Goal: Transaction & Acquisition: Purchase product/service

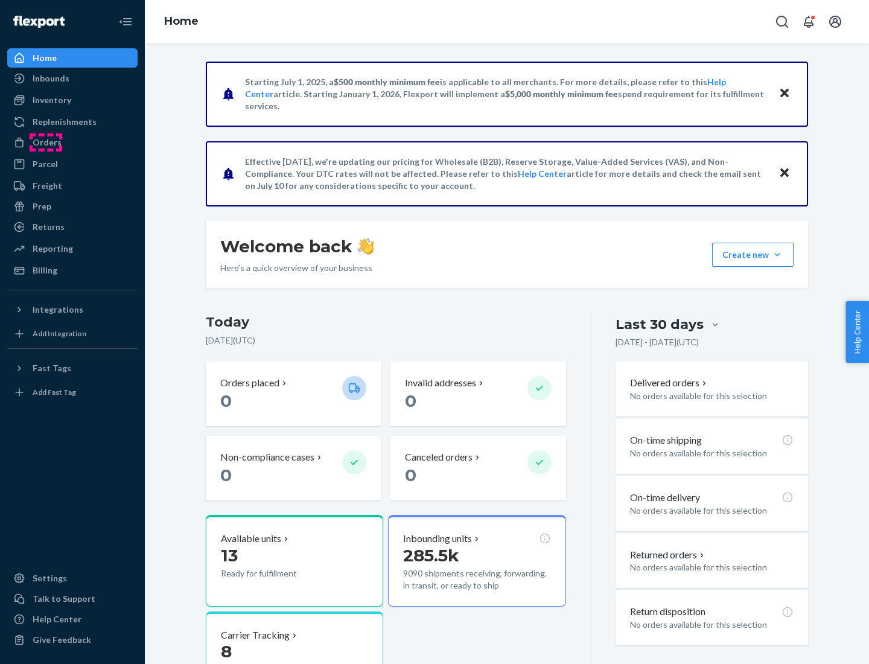
click at [46, 142] on div "Orders" at bounding box center [47, 142] width 29 height 12
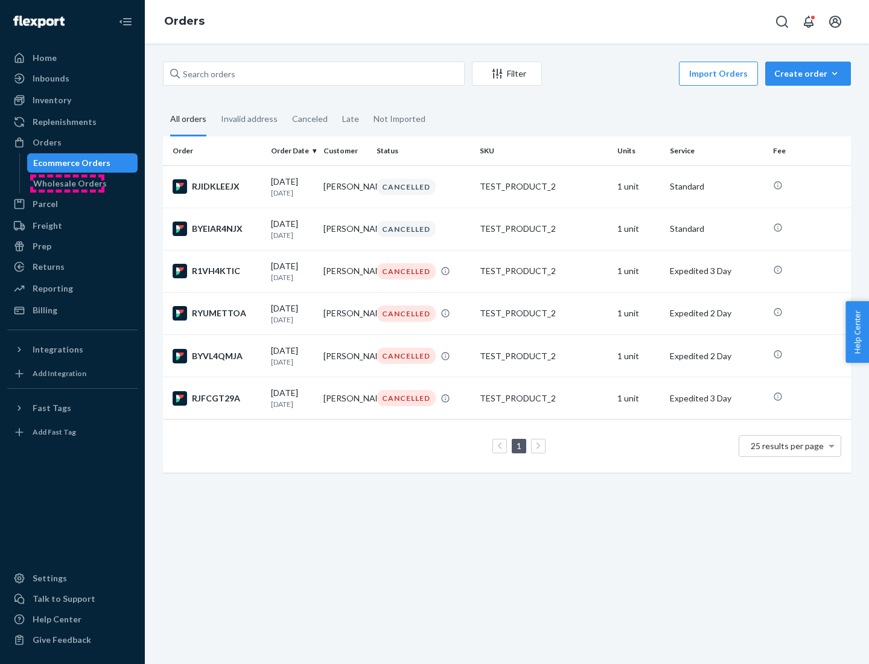
click at [67, 183] on div "Wholesale Orders" at bounding box center [70, 183] width 74 height 12
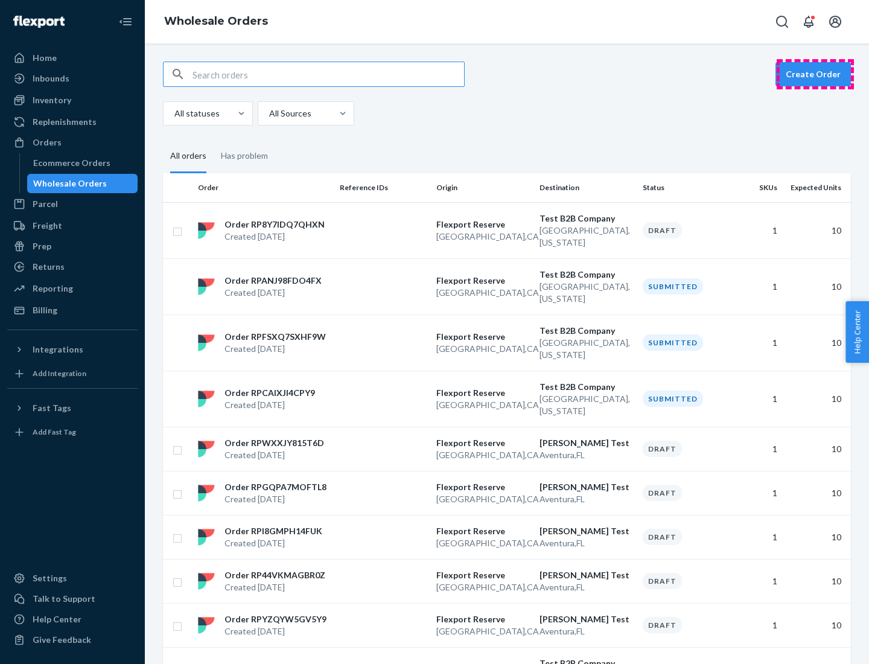
click at [815, 74] on button "Create Order" at bounding box center [812, 74] width 75 height 24
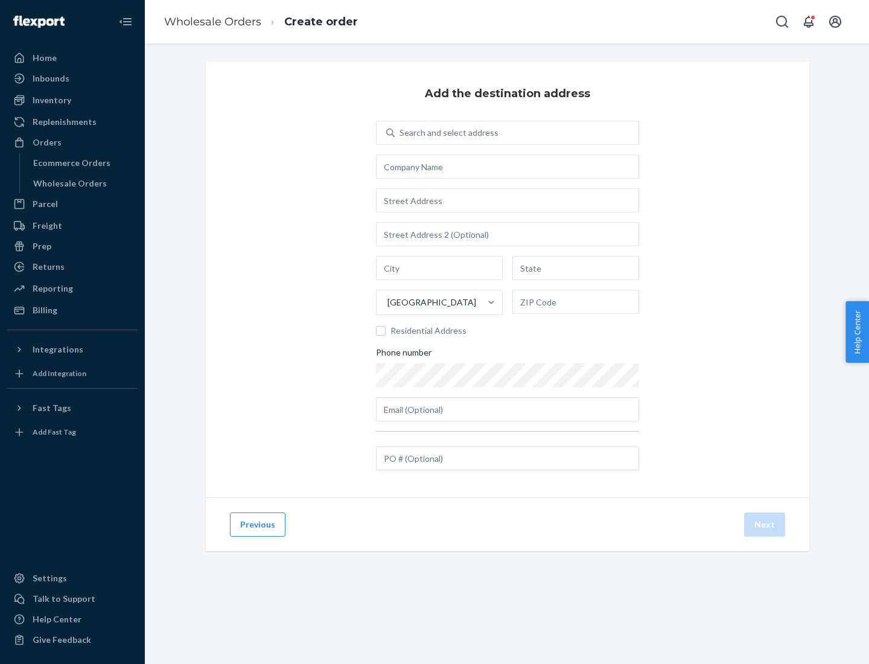
click at [446, 133] on div "Search and select address" at bounding box center [448, 133] width 99 height 12
click at [401, 133] on input "Search and select address" at bounding box center [399, 133] width 1 height 12
type input "[PERSON_NAME] Test"
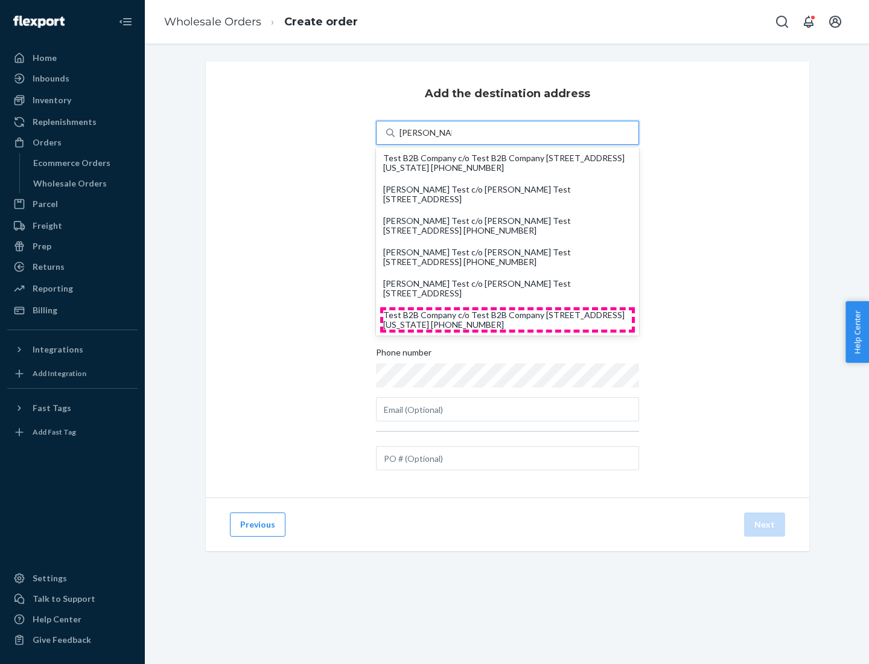
click at [507, 320] on div "Test B2B Company c/o Test B2B Company [STREET_ADDRESS][US_STATE] [PHONE_NUMBER]" at bounding box center [507, 319] width 249 height 19
click at [452, 139] on input "[PERSON_NAME] Test" at bounding box center [425, 133] width 52 height 12
type input "Test B2B Company"
type input "[GEOGRAPHIC_DATA]"
type input "[US_STATE]"
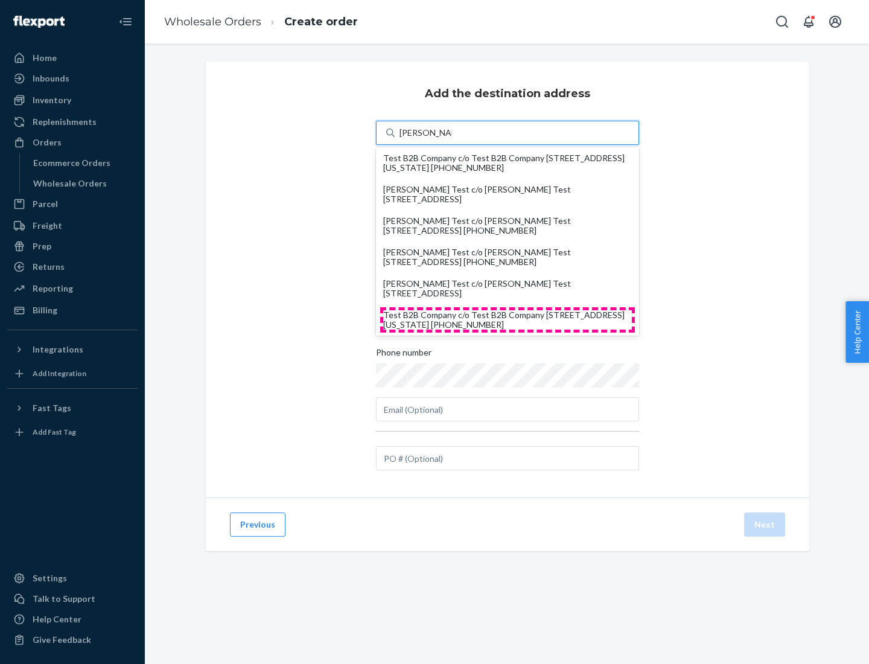
type input "29405"
type input "[STREET_ADDRESS]"
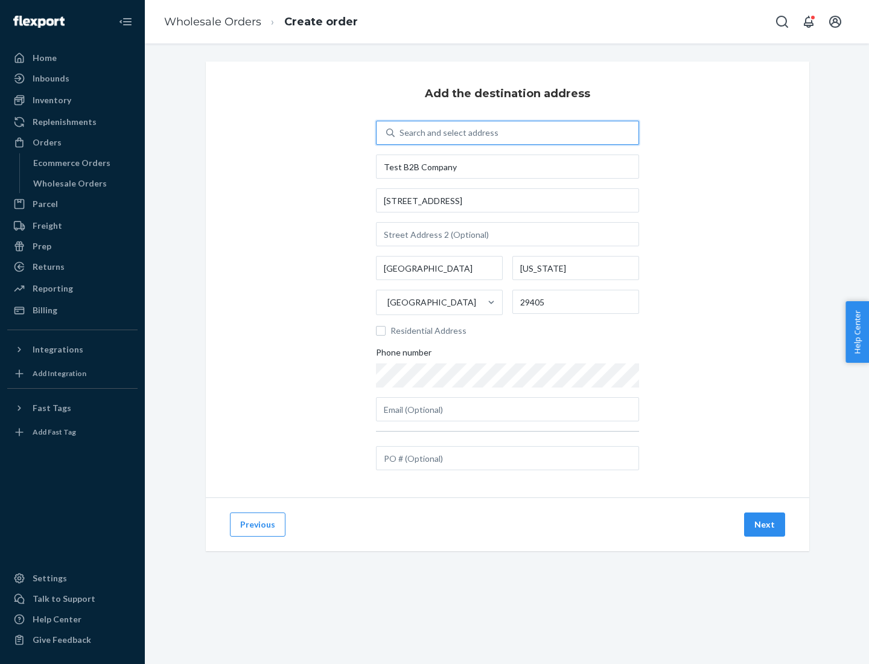
click at [765, 524] on button "Next" at bounding box center [764, 524] width 41 height 24
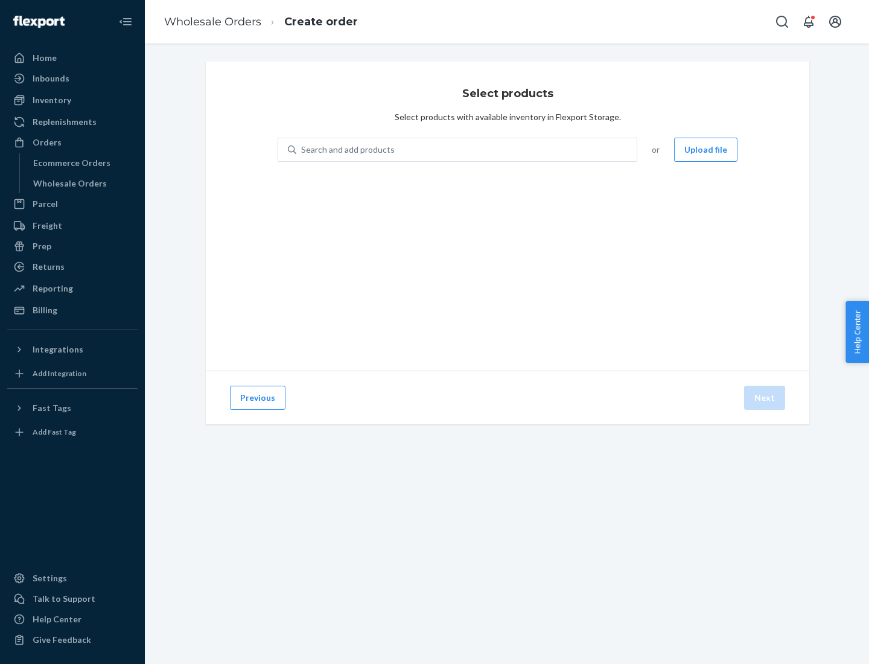
click at [467, 150] on div "Search and add products" at bounding box center [466, 150] width 340 height 22
click at [302, 150] on input "Search and add products" at bounding box center [301, 150] width 1 height 12
type input "test"
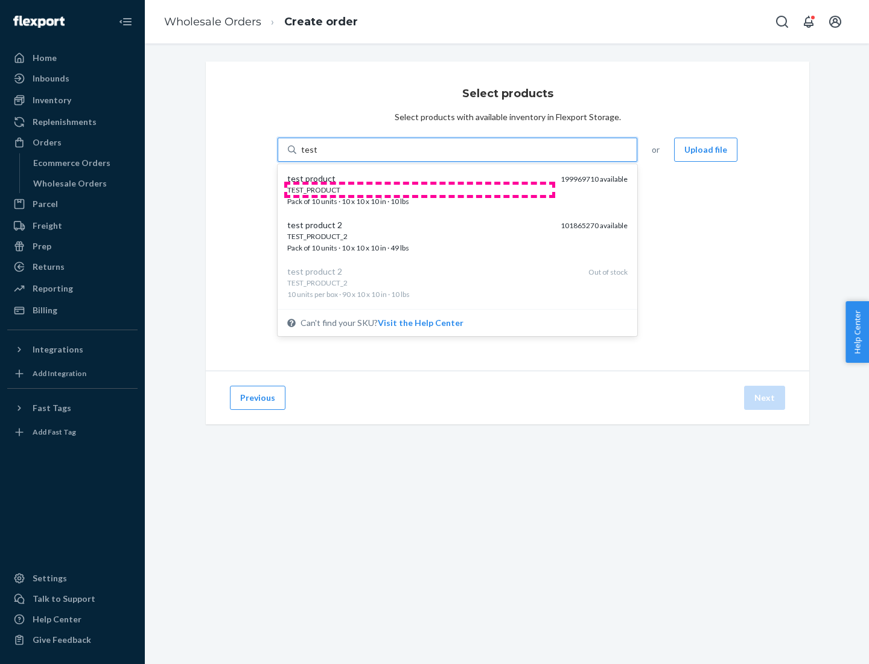
click at [419, 189] on div "TEST_PRODUCT" at bounding box center [419, 190] width 264 height 10
click at [317, 156] on input "test" at bounding box center [309, 150] width 16 height 12
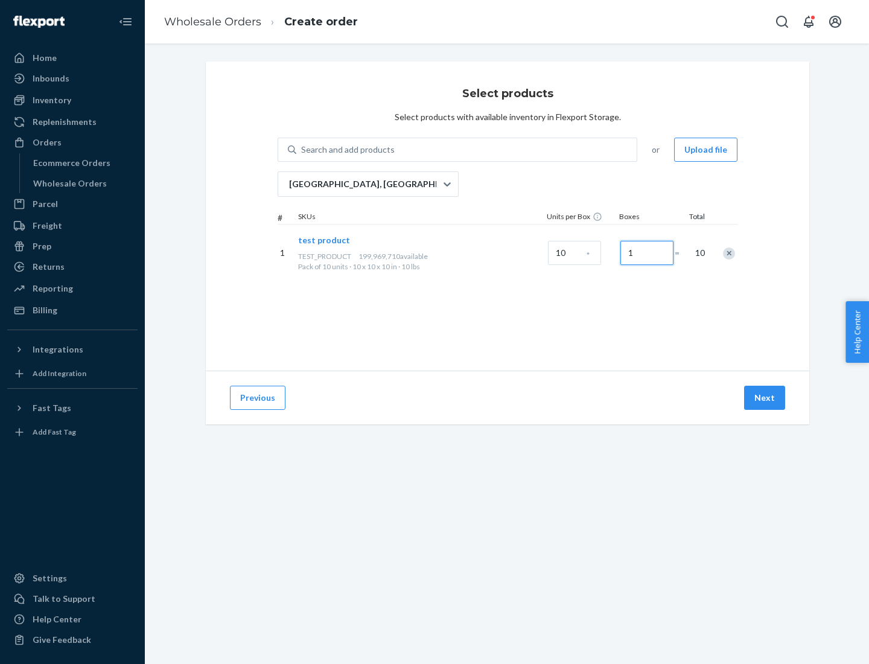
type input "1"
click at [765, 398] on button "Next" at bounding box center [764, 397] width 41 height 24
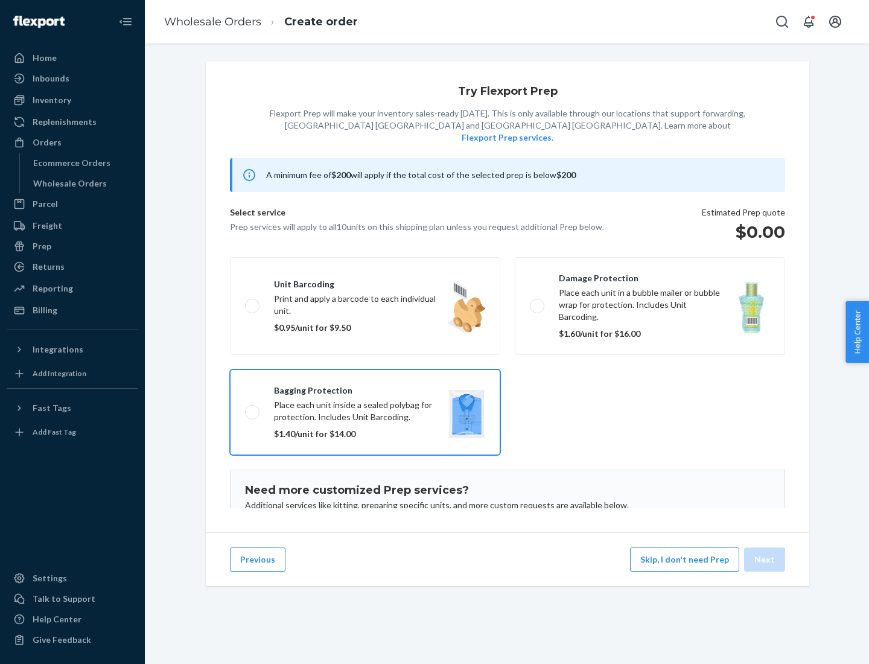
click at [245, 408] on input "Bagging protection Place each unit inside a sealed polybag for protection. Incl…" at bounding box center [249, 412] width 8 height 8
checkbox input "true"
click at [765, 559] on button "Next" at bounding box center [764, 559] width 41 height 24
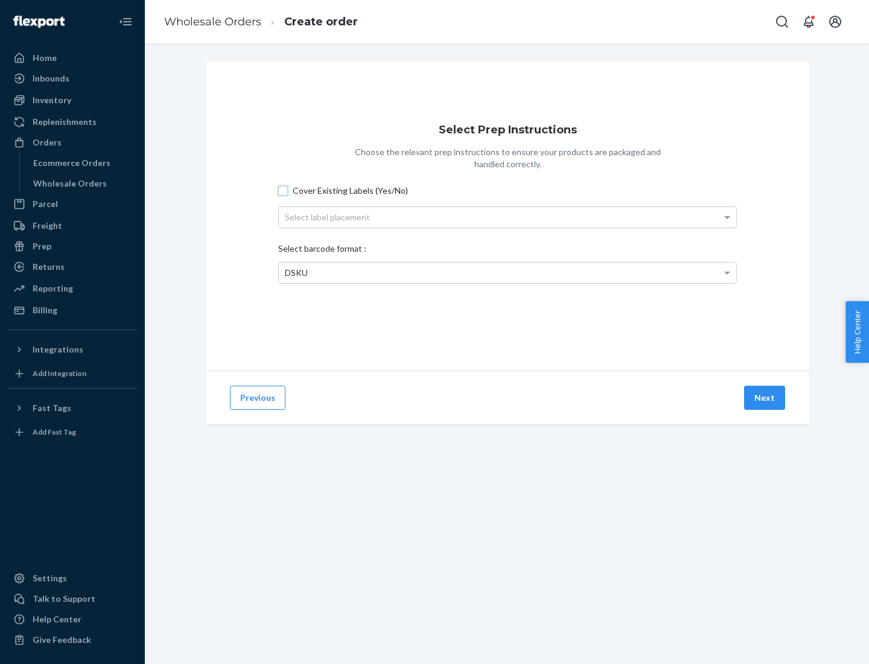
click at [283, 190] on input "Cover Existing Labels (Yes/No)" at bounding box center [283, 191] width 10 height 10
checkbox input "true"
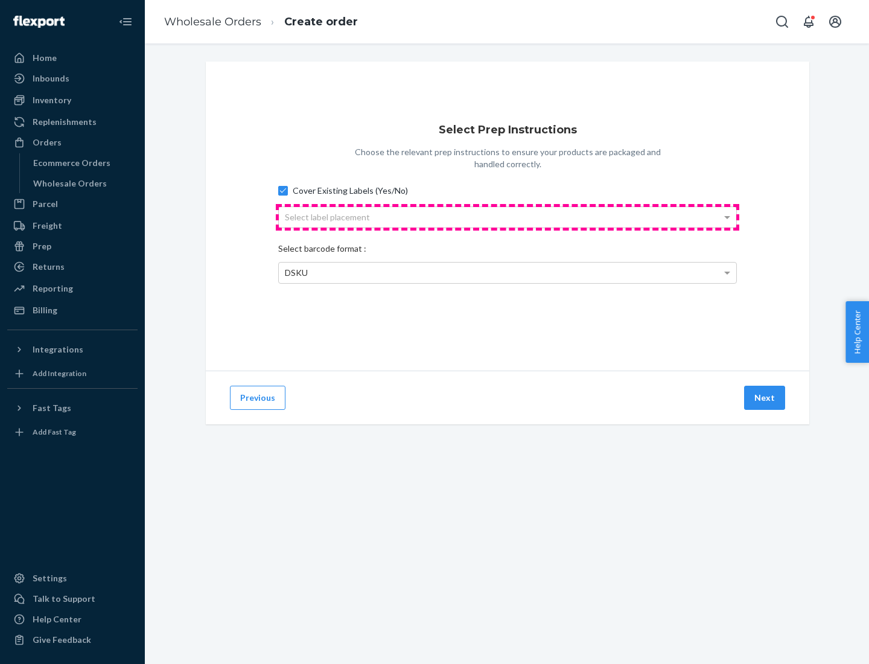
click at [507, 217] on div "Select label placement" at bounding box center [507, 217] width 457 height 21
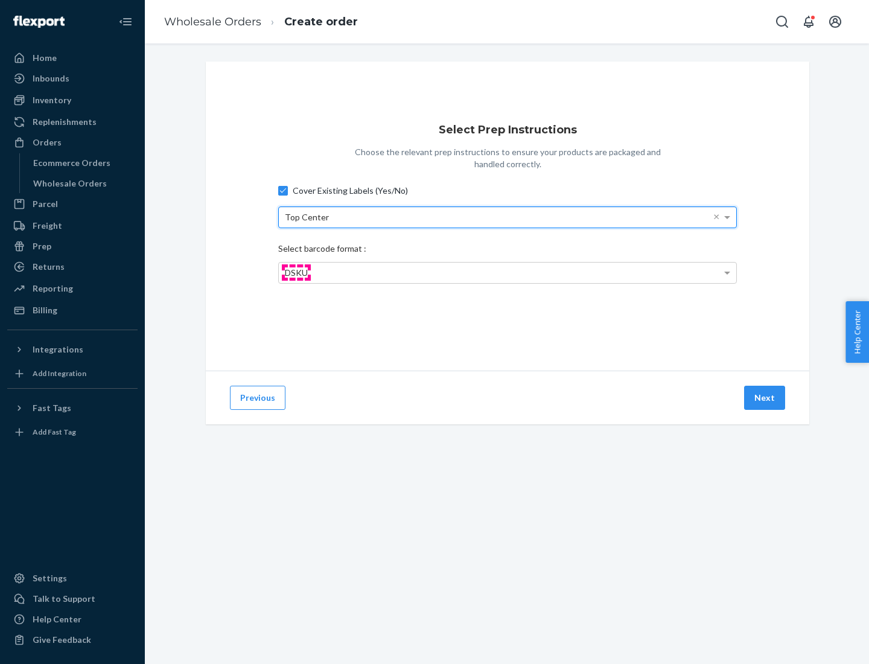
click at [296, 272] on span "DSKU" at bounding box center [296, 272] width 23 height 10
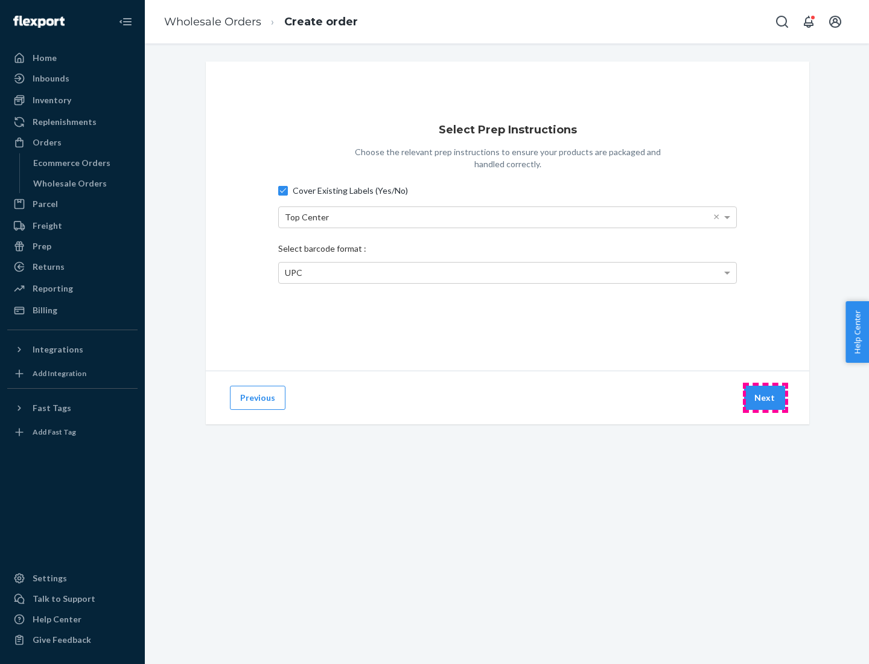
click at [765, 398] on button "Next" at bounding box center [764, 397] width 41 height 24
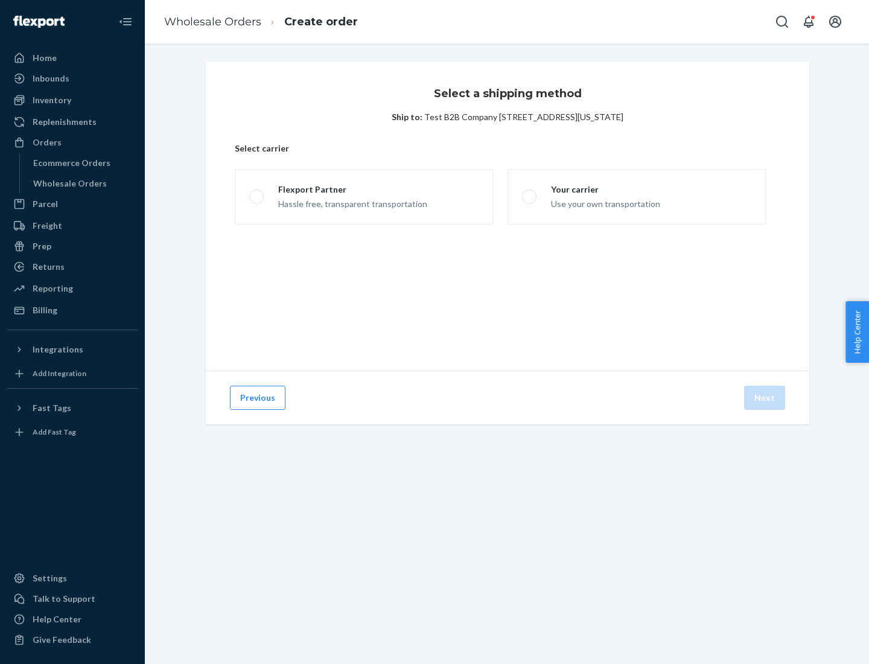
click at [256, 197] on span at bounding box center [256, 196] width 14 height 14
click at [256, 197] on input "Flexport Partner Hassle free, transparent transportation" at bounding box center [253, 197] width 8 height 8
radio input "true"
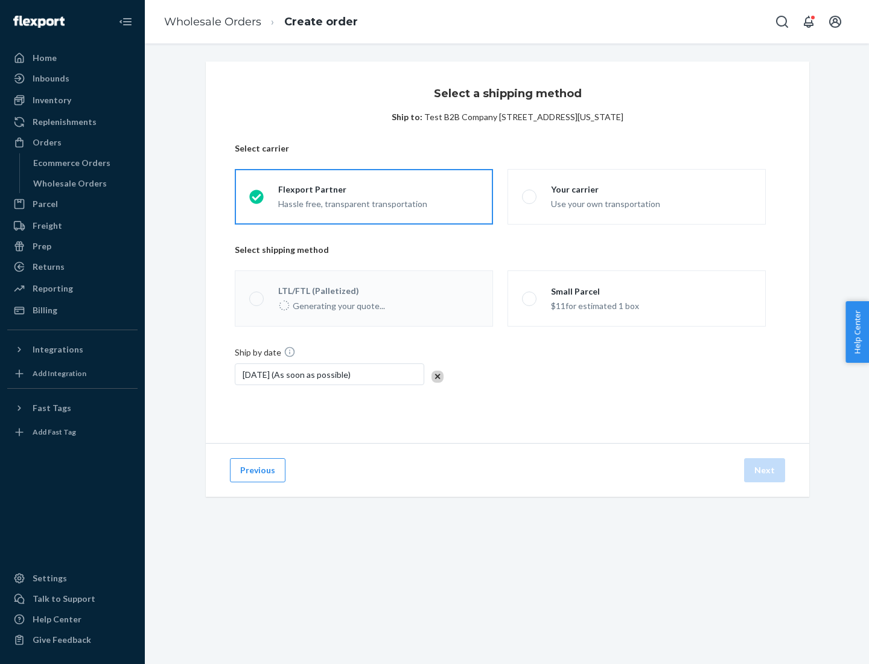
click at [256, 298] on span at bounding box center [256, 298] width 14 height 14
